Goal: Find specific page/section: Find specific page/section

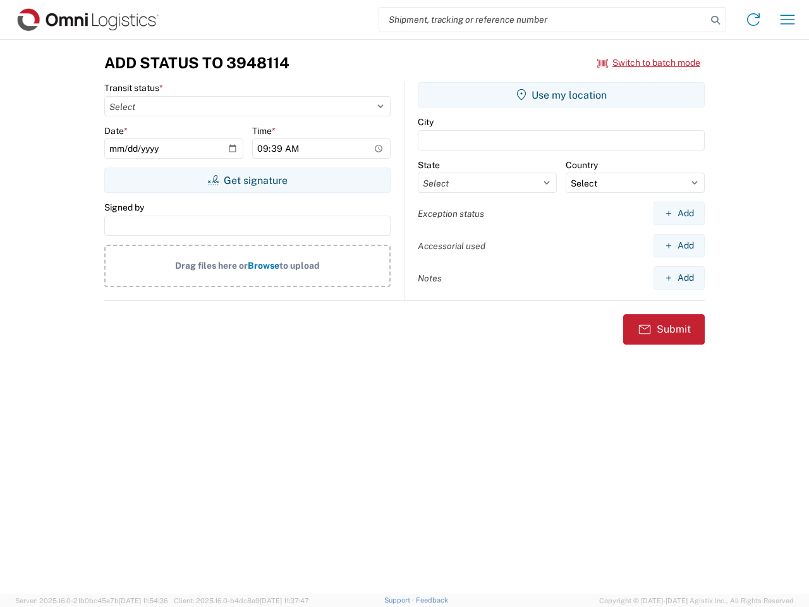
click at [543, 20] on input "search" at bounding box center [542, 20] width 327 height 24
click at [715, 20] on icon at bounding box center [715, 20] width 18 height 18
click at [753, 20] on icon at bounding box center [753, 19] width 20 height 20
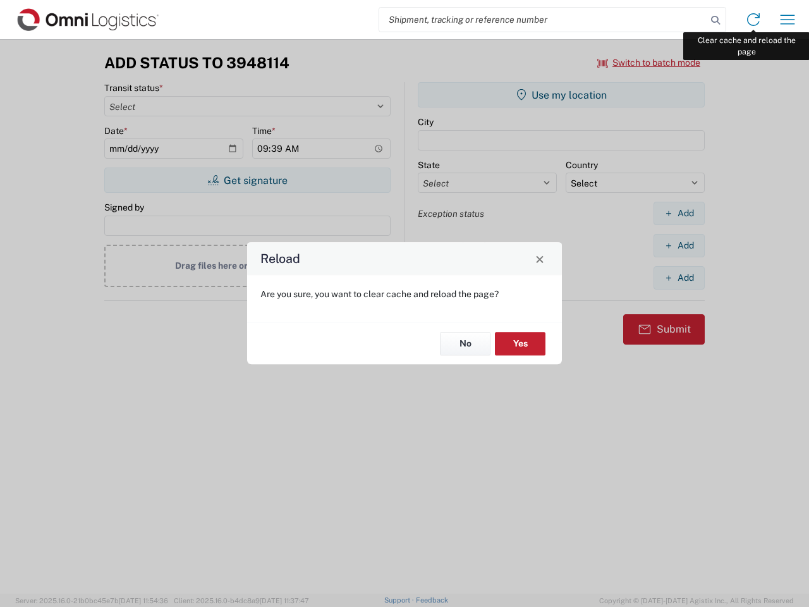
click at [787, 20] on div "Reload Are you sure, you want to clear cache and reload the page? No Yes" at bounding box center [404, 303] width 809 height 607
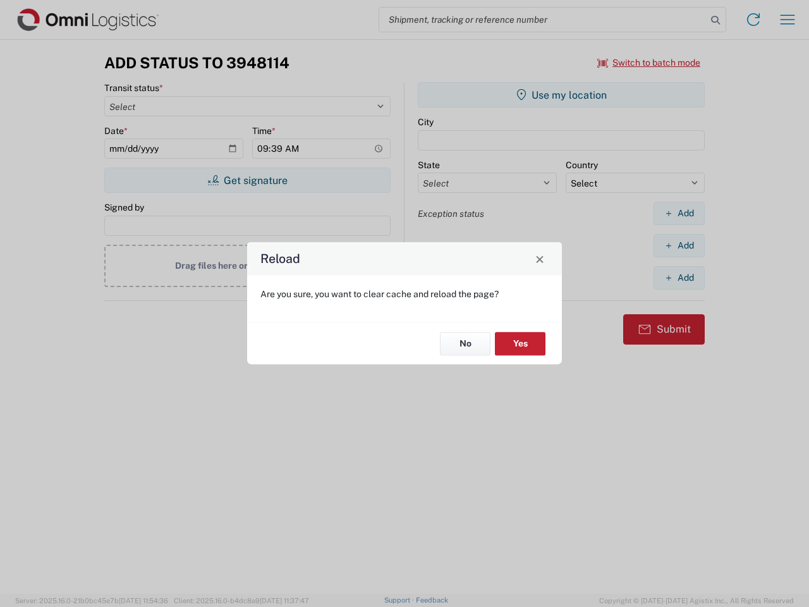
click at [649, 63] on div "Reload Are you sure, you want to clear cache and reload the page? No Yes" at bounding box center [404, 303] width 809 height 607
click at [247, 180] on div "Reload Are you sure, you want to clear cache and reload the page? No Yes" at bounding box center [404, 303] width 809 height 607
click at [561, 95] on div "Reload Are you sure, you want to clear cache and reload the page? No Yes" at bounding box center [404, 303] width 809 height 607
click at [679, 213] on div "Reload Are you sure, you want to clear cache and reload the page? No Yes" at bounding box center [404, 303] width 809 height 607
click at [679, 245] on div "Reload Are you sure, you want to clear cache and reload the page? No Yes" at bounding box center [404, 303] width 809 height 607
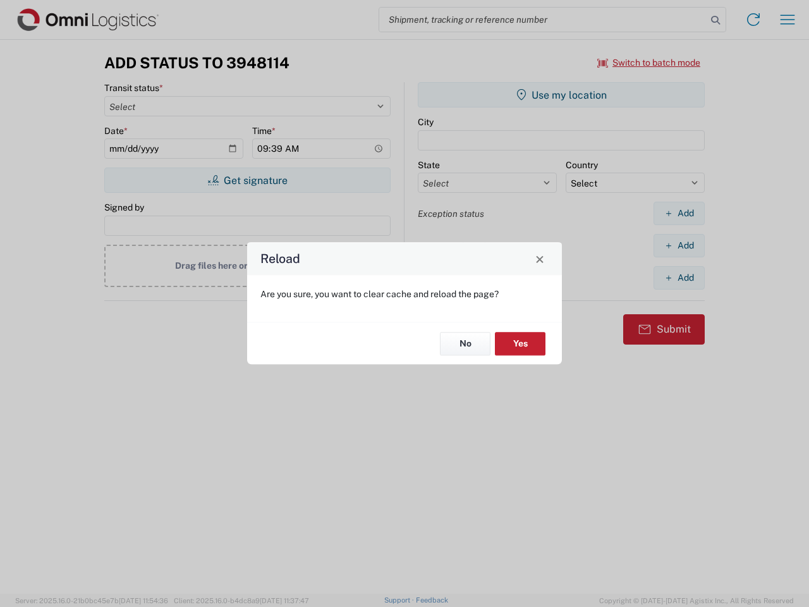
click at [679, 277] on div "Reload Are you sure, you want to clear cache and reload the page? No Yes" at bounding box center [404, 303] width 809 height 607
